Goal: Check status

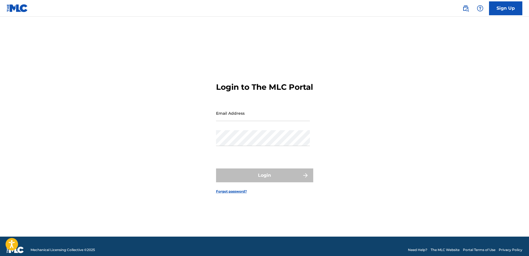
click at [228, 115] on input "Email Address" at bounding box center [263, 113] width 94 height 16
type input "[PERSON_NAME][EMAIL_ADDRESS][DOMAIN_NAME]"
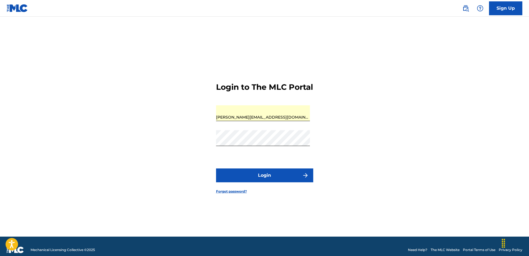
click at [251, 181] on button "Login" at bounding box center [264, 176] width 97 height 14
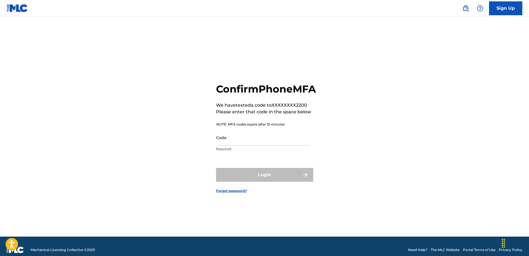
click at [235, 146] on input "Code" at bounding box center [263, 138] width 94 height 16
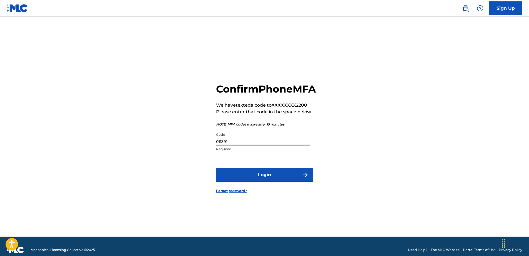
type input "011391"
click at [277, 179] on button "Login" at bounding box center [264, 175] width 97 height 14
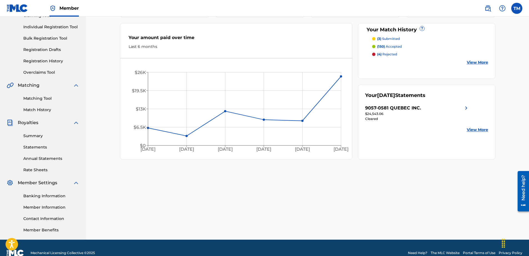
scroll to position [76, 0]
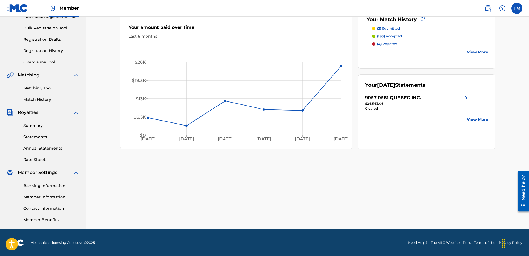
click at [31, 136] on link "Statements" at bounding box center [51, 137] width 56 height 6
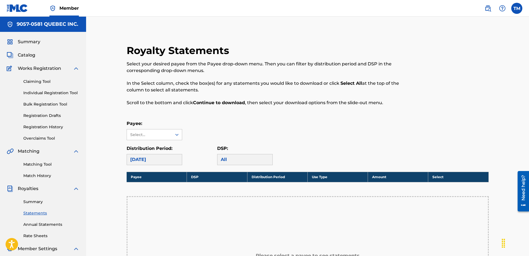
click at [172, 161] on div "[DATE]" at bounding box center [155, 159] width 56 height 11
click at [170, 135] on div "Select..." at bounding box center [149, 135] width 45 height 11
click at [156, 146] on div "9057-0581 QUEBEC INC." at bounding box center [154, 150] width 55 height 21
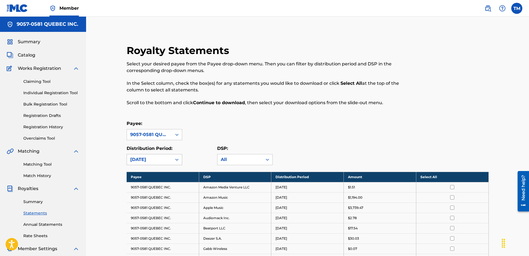
click at [173, 161] on div at bounding box center [177, 160] width 10 height 10
